Goal: Task Accomplishment & Management: Complete application form

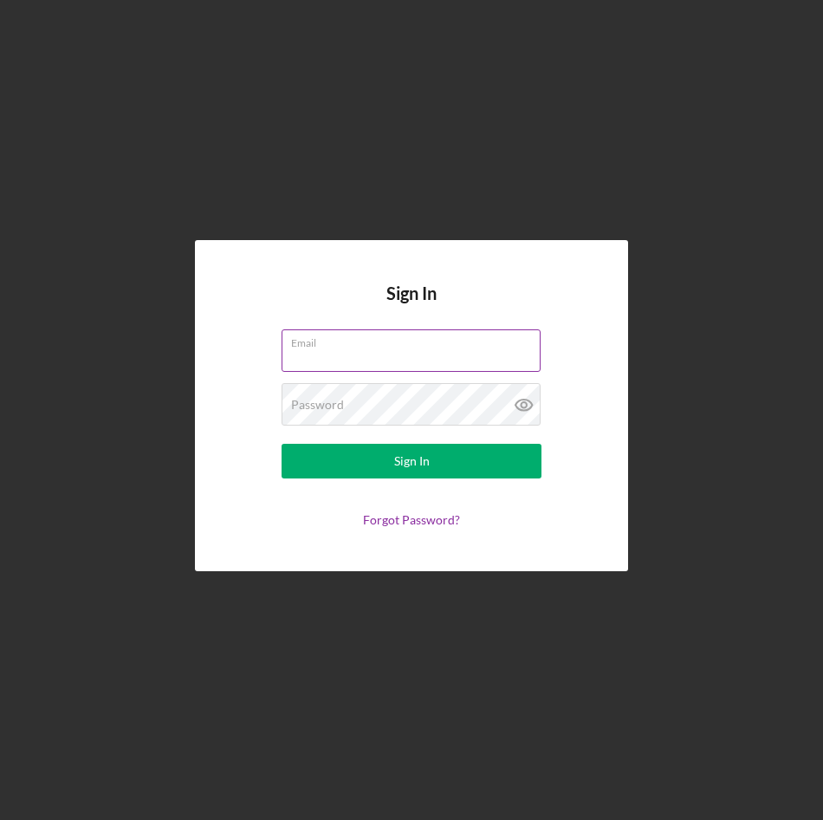
click at [348, 356] on input "Email" at bounding box center [411, 350] width 259 height 42
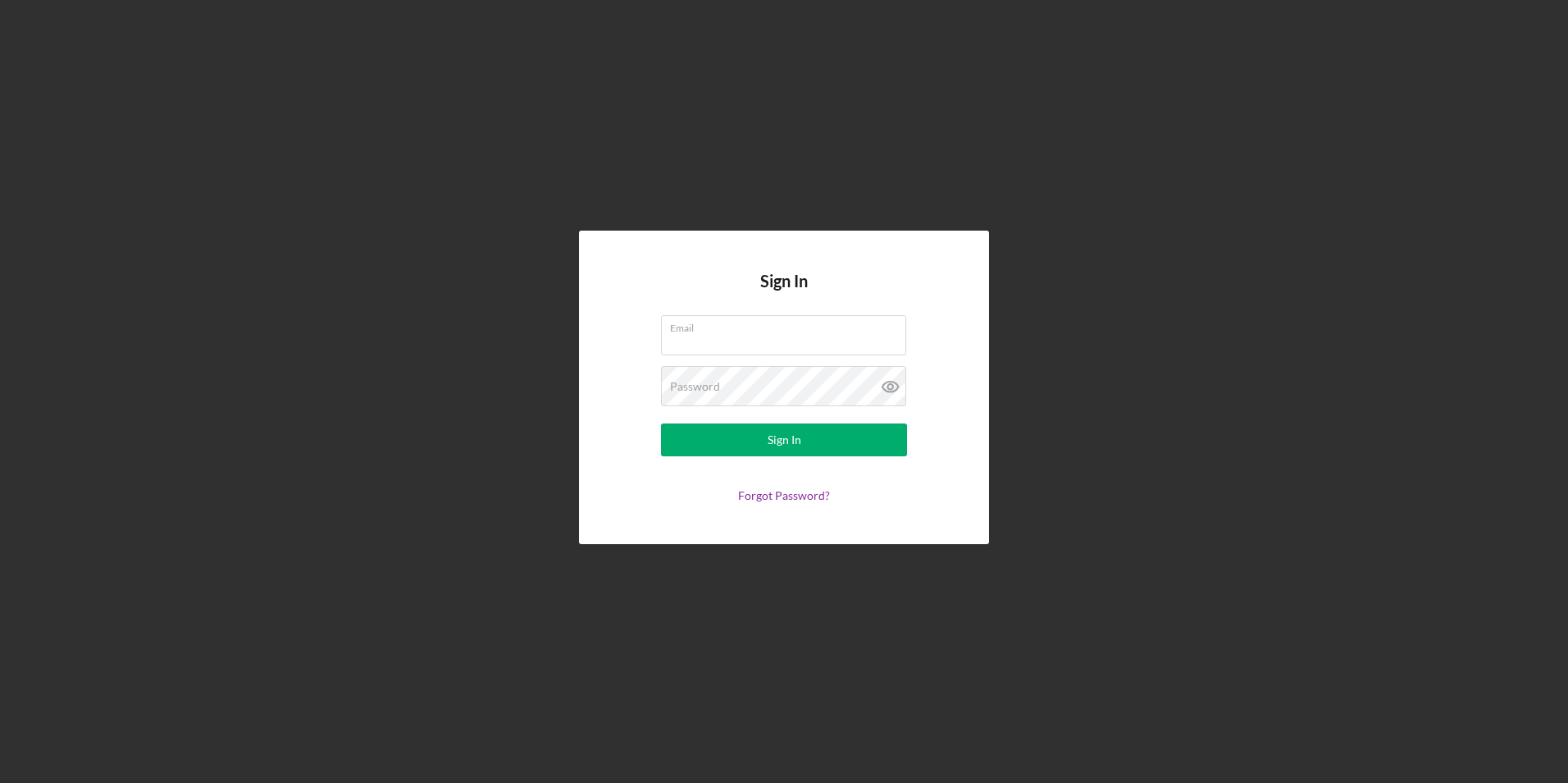
drag, startPoint x: 1482, startPoint y: 0, endPoint x: 1156, endPoint y: 86, distance: 337.2
click at [778, 137] on div "Sign In Email Password Sign In Forgot Password?" at bounding box center [784, 387] width 1551 height 774
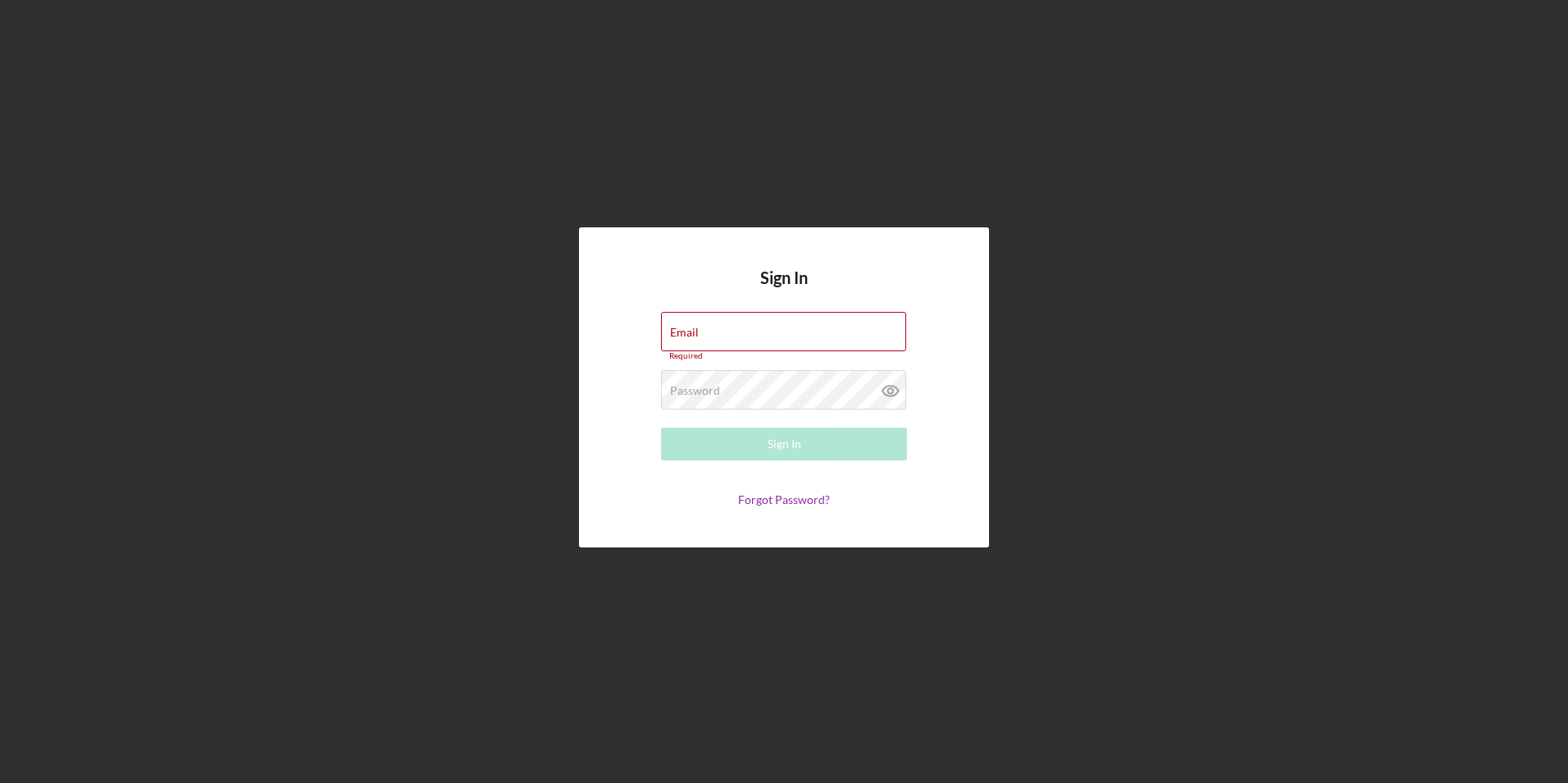
click at [778, 247] on div "Sign In Email Required Password Required Sign In Forgot Password?" at bounding box center [784, 387] width 1551 height 774
drag, startPoint x: 1090, startPoint y: 244, endPoint x: 871, endPoint y: 375, distance: 255.2
click at [778, 254] on div "Sign In Email Required Password Required Sign In Forgot Password?" at bounding box center [784, 387] width 1551 height 774
click at [759, 347] on input "Email" at bounding box center [783, 331] width 245 height 40
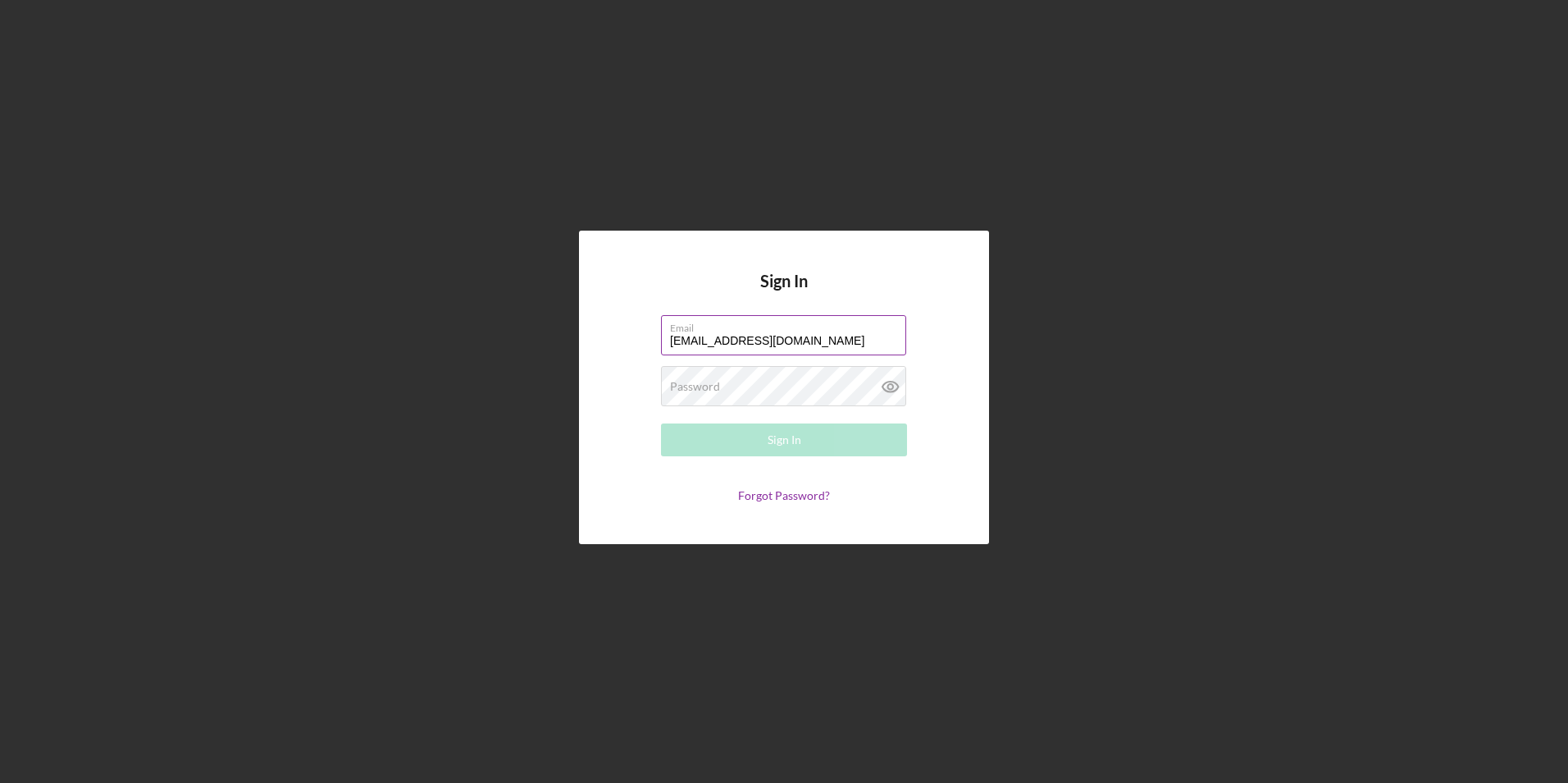
type input "[EMAIL_ADDRESS][DOMAIN_NAME]"
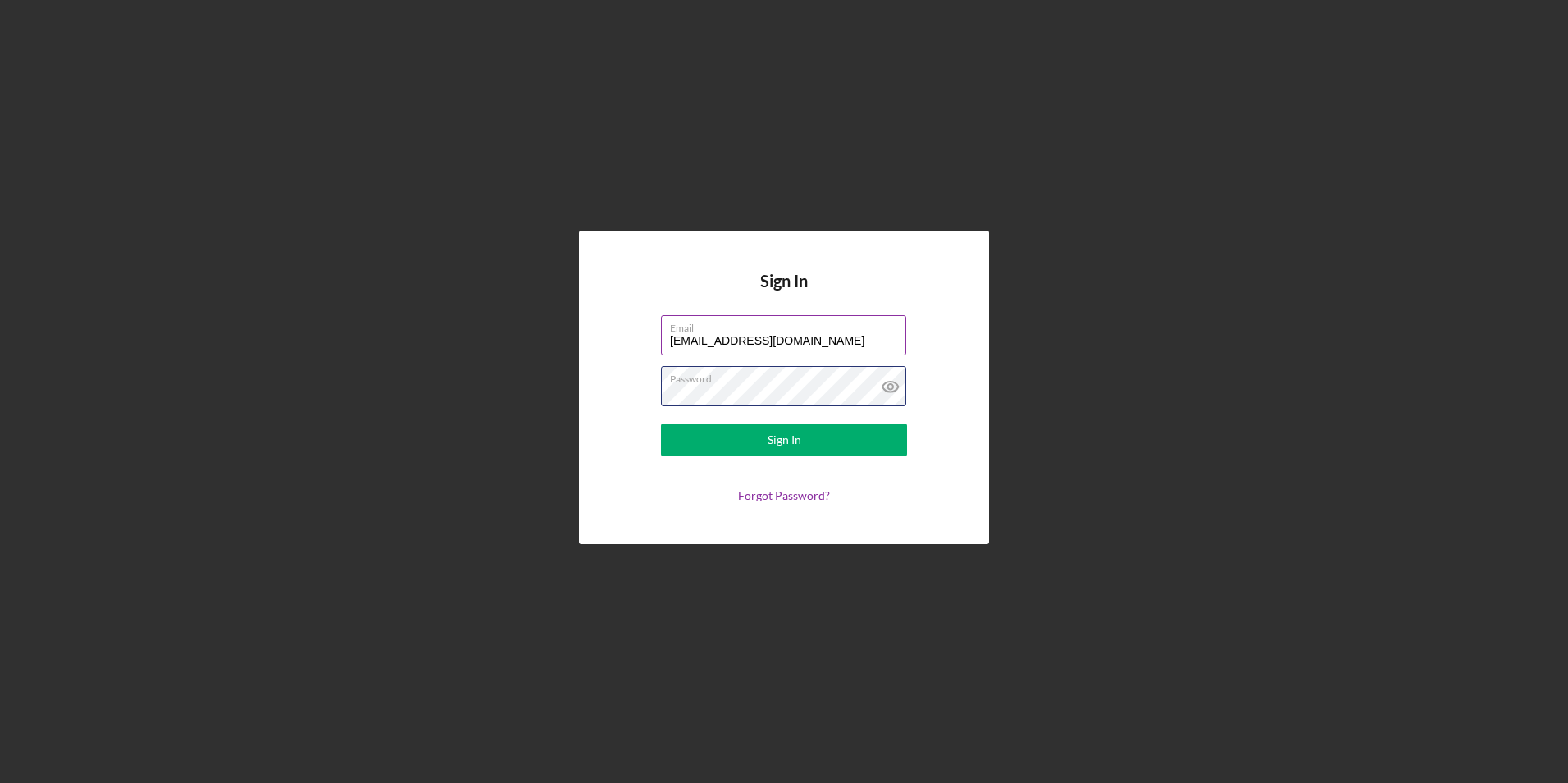
click at [661, 423] on button "Sign In" at bounding box center [784, 439] width 246 height 33
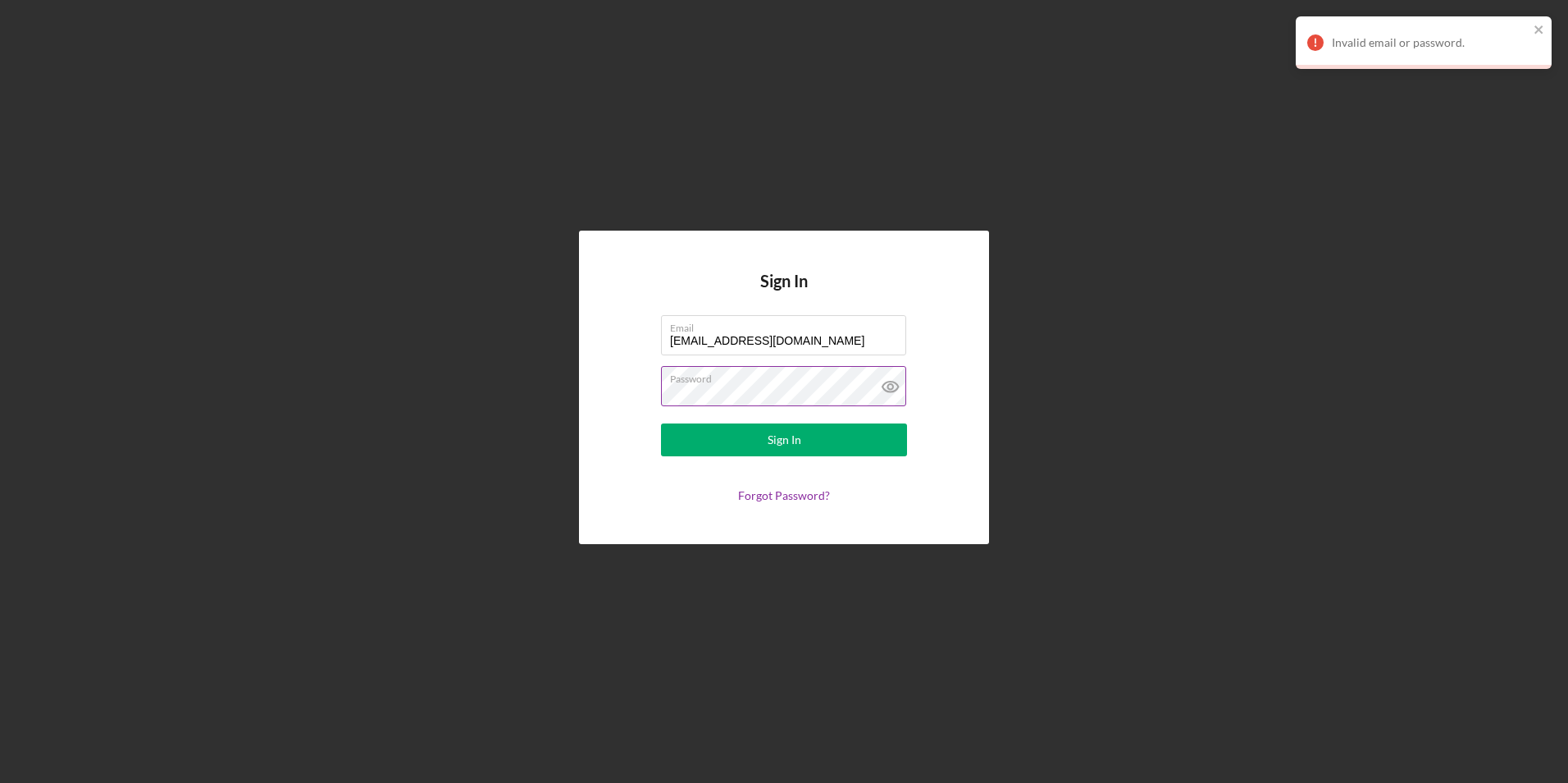
click at [752, 376] on label "Password" at bounding box center [788, 375] width 237 height 18
click at [778, 383] on icon at bounding box center [889, 385] width 5 height 5
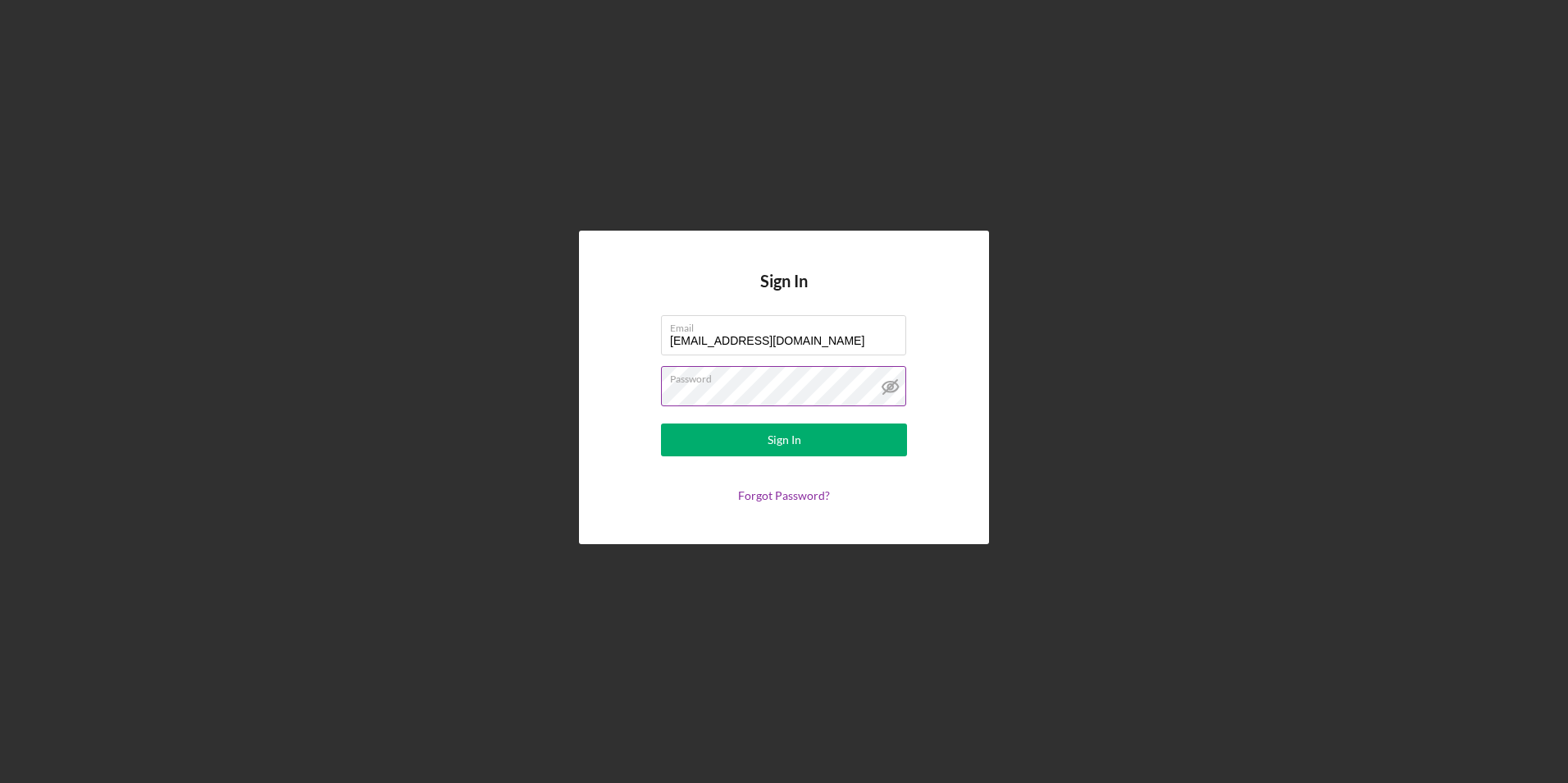
click at [778, 394] on icon at bounding box center [890, 385] width 41 height 41
click at [778, 442] on button "Sign In" at bounding box center [784, 439] width 246 height 33
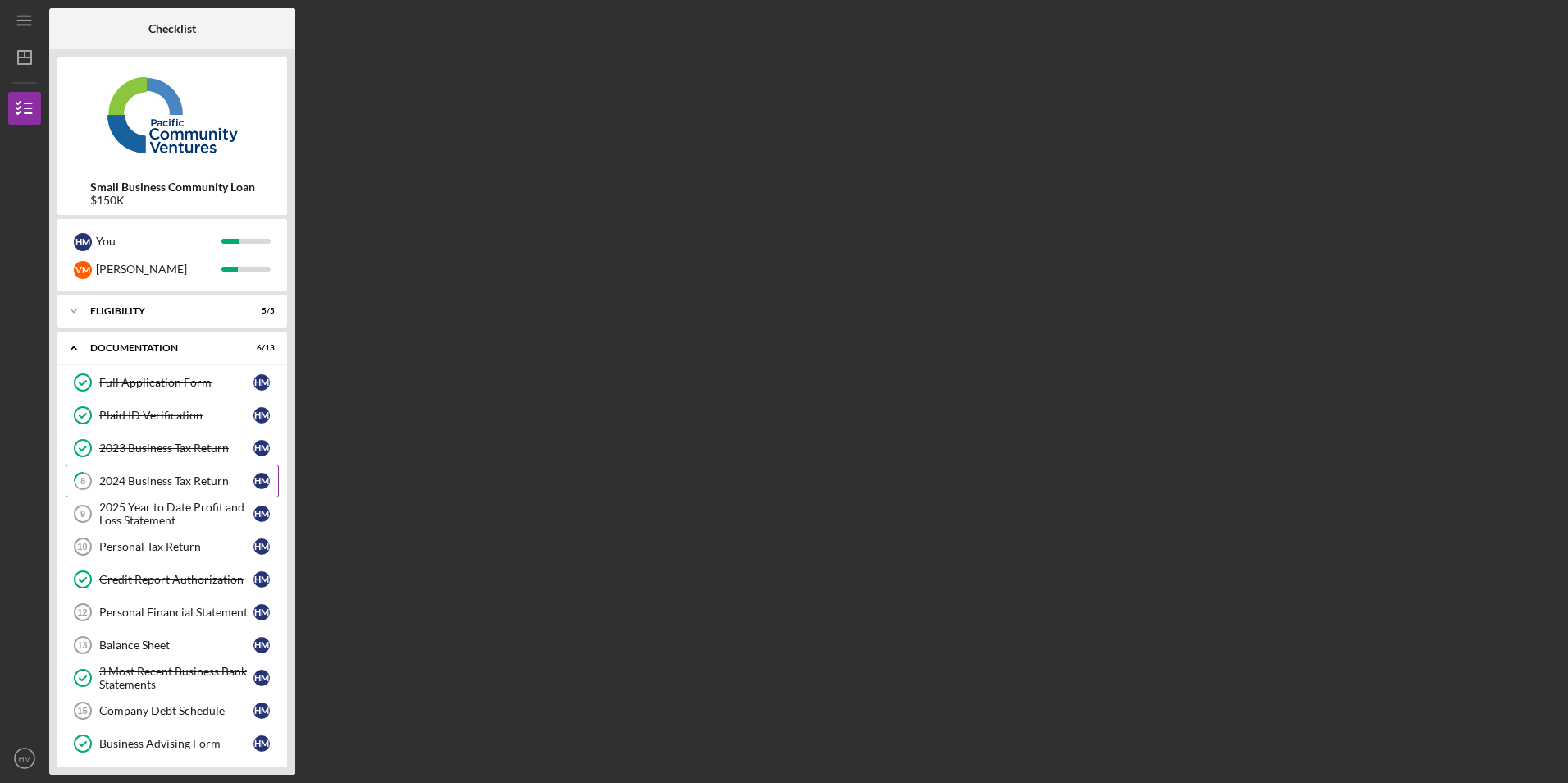
click at [158, 482] on div "2024 Business Tax Return" at bounding box center [176, 481] width 154 height 13
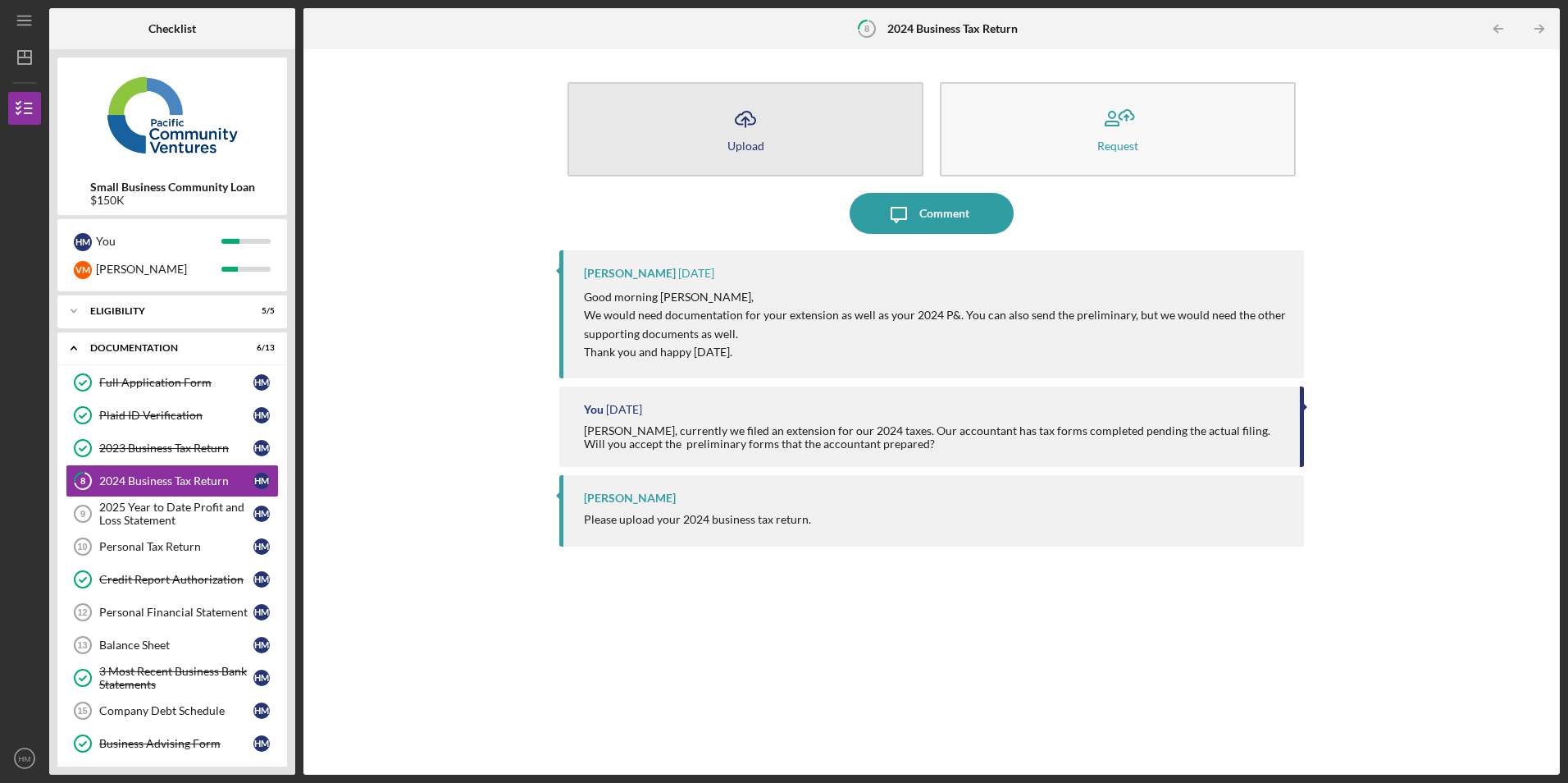
click at [756, 119] on icon "Icon/Upload" at bounding box center [745, 118] width 41 height 41
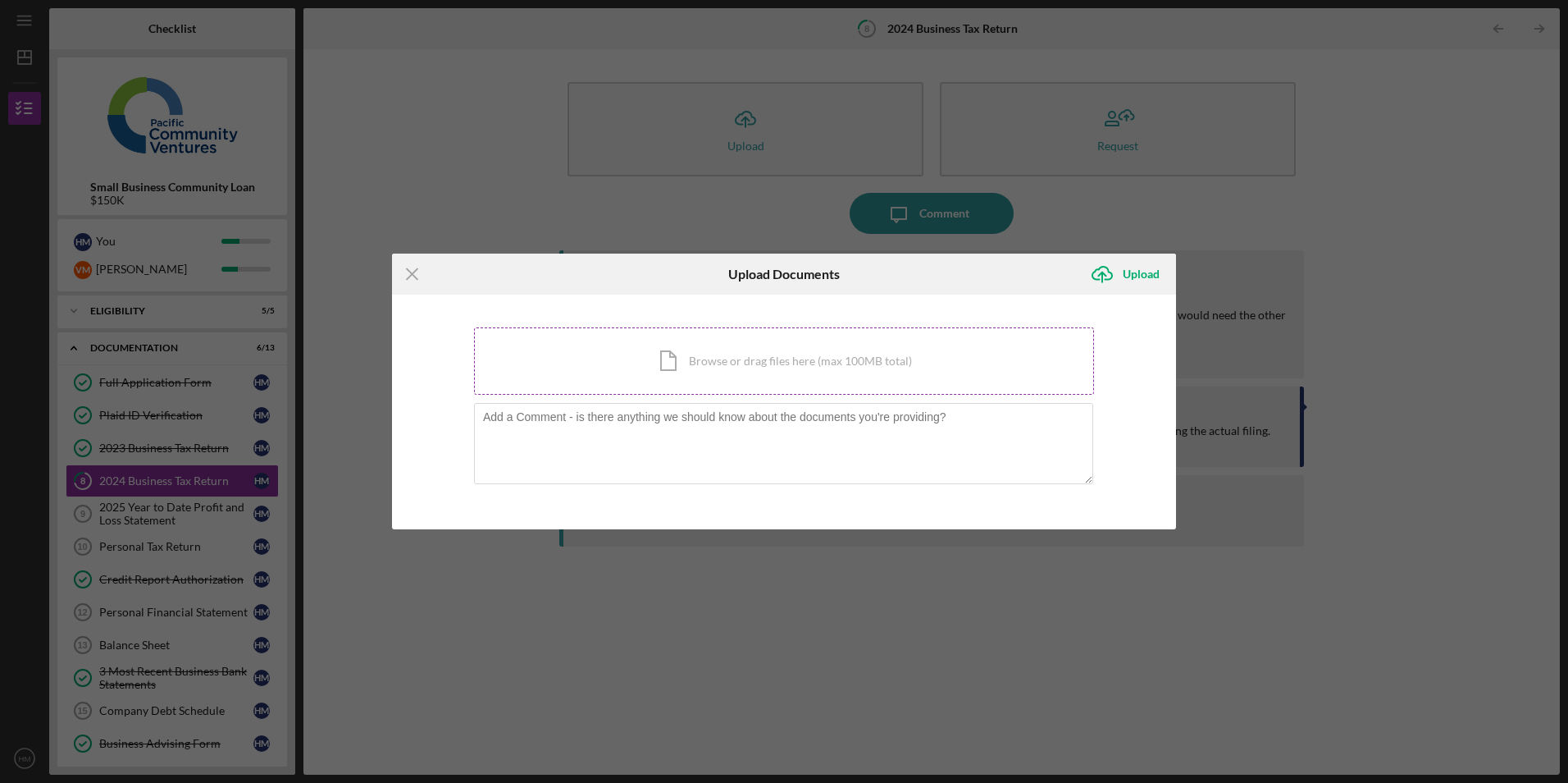
click at [692, 371] on div "Icon/Document Browse or drag files here (max 100MB total) Tap to choose files o…" at bounding box center [784, 361] width 620 height 67
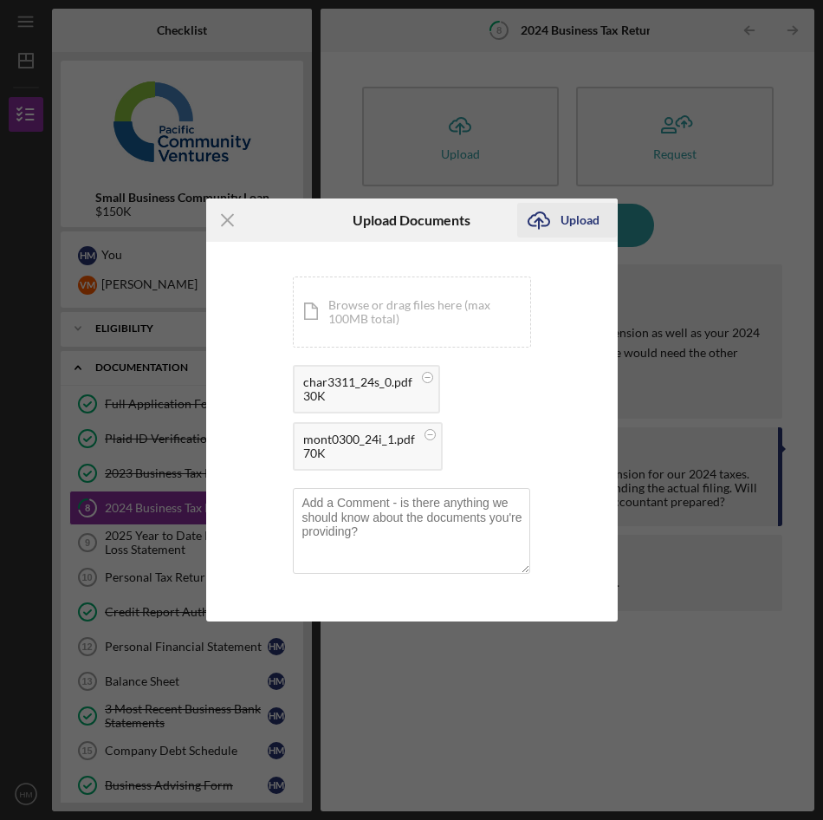
click at [573, 220] on div "Upload" at bounding box center [580, 220] width 39 height 35
